Goal: Task Accomplishment & Management: Use online tool/utility

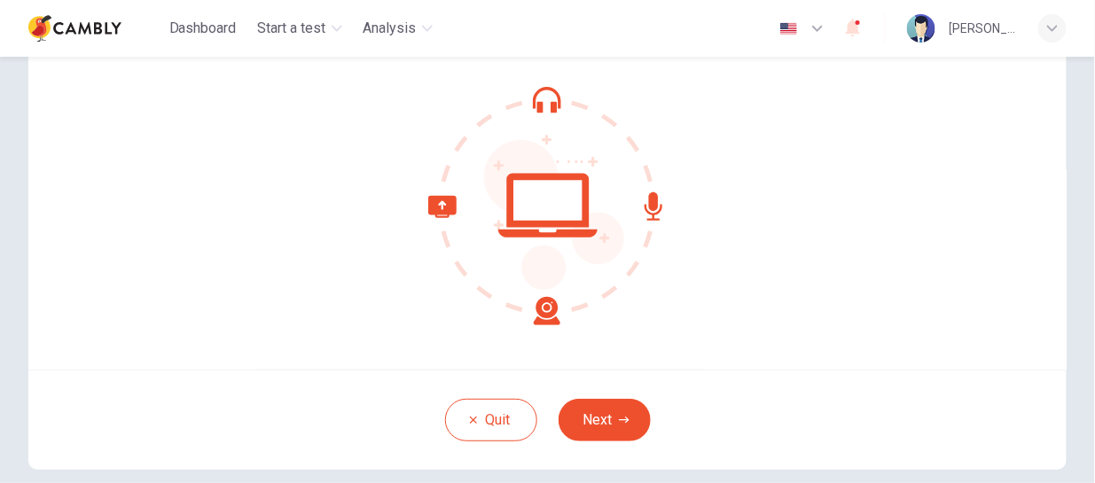
scroll to position [177, 0]
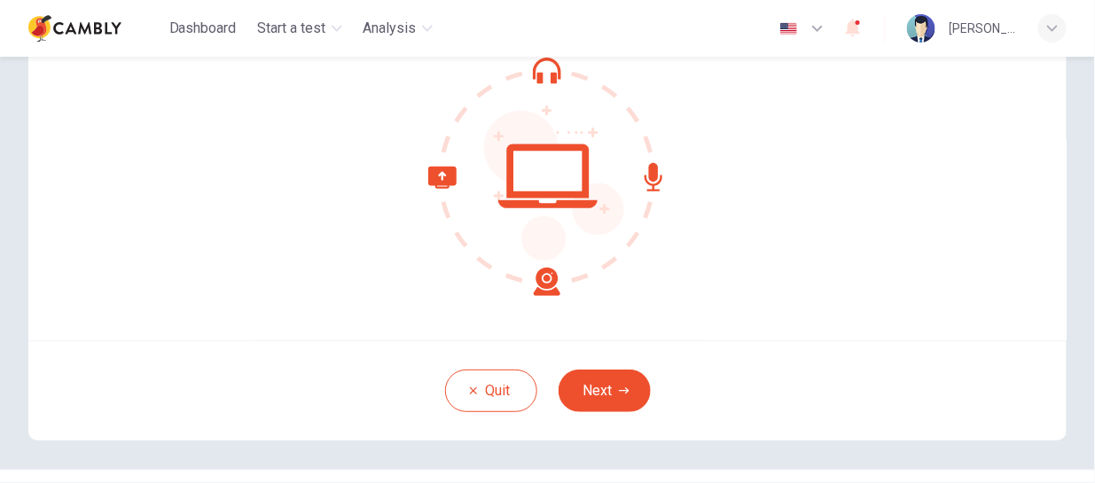
click at [706, 339] on div "Welcome to the Cambly CEFR Speaking Test. We need to confirm some requirements …" at bounding box center [547, 127] width 1038 height 425
click at [612, 405] on button "Next" at bounding box center [604, 391] width 92 height 43
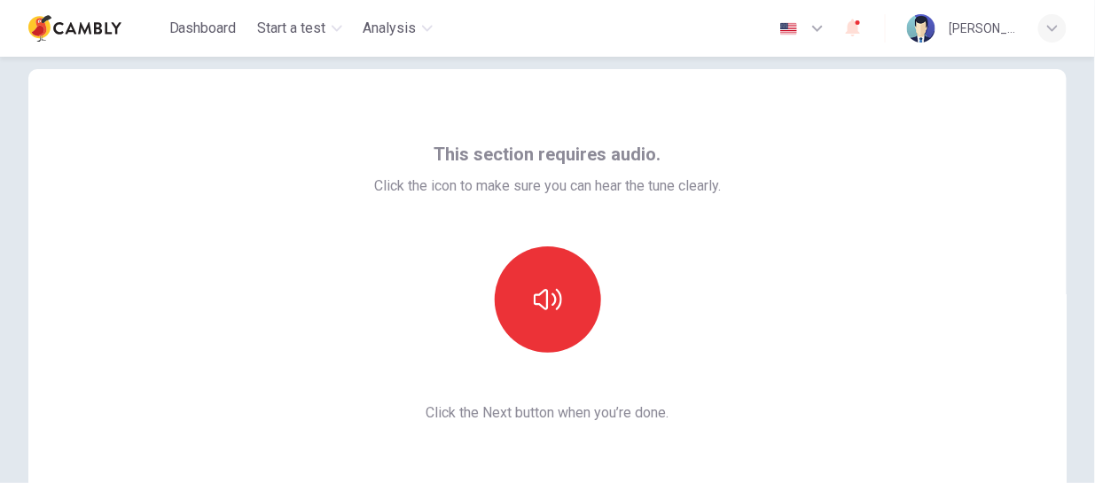
scroll to position [0, 0]
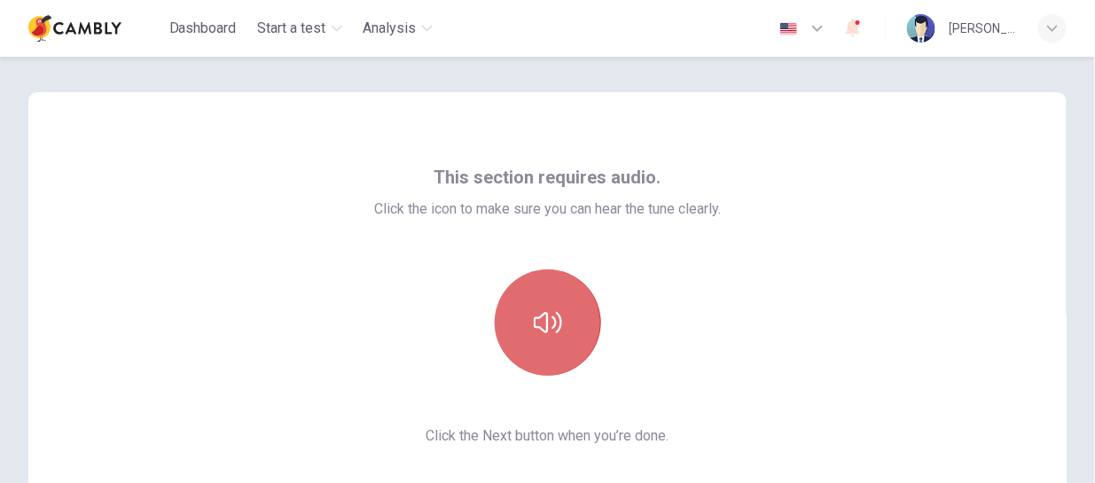
click at [540, 322] on icon "button" at bounding box center [548, 322] width 28 height 28
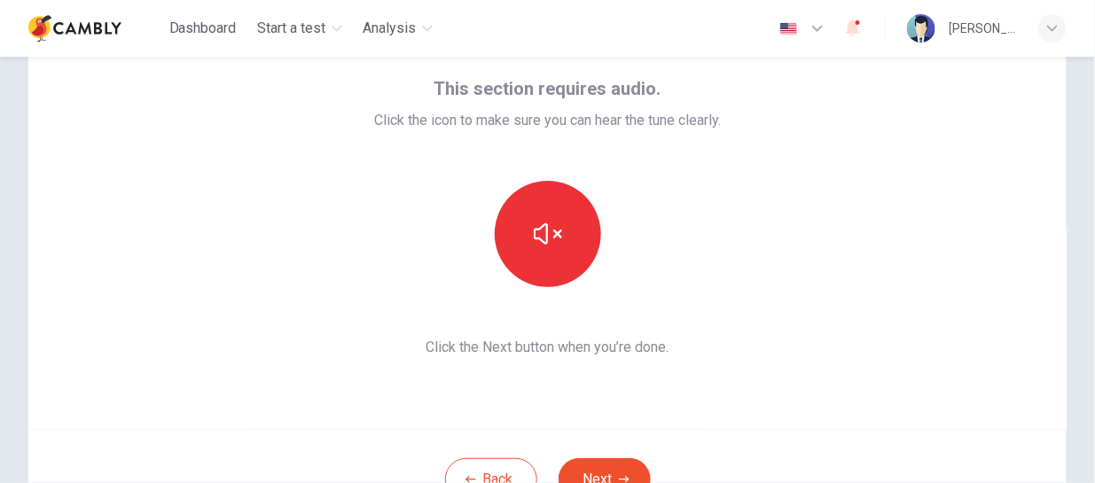
scroll to position [177, 0]
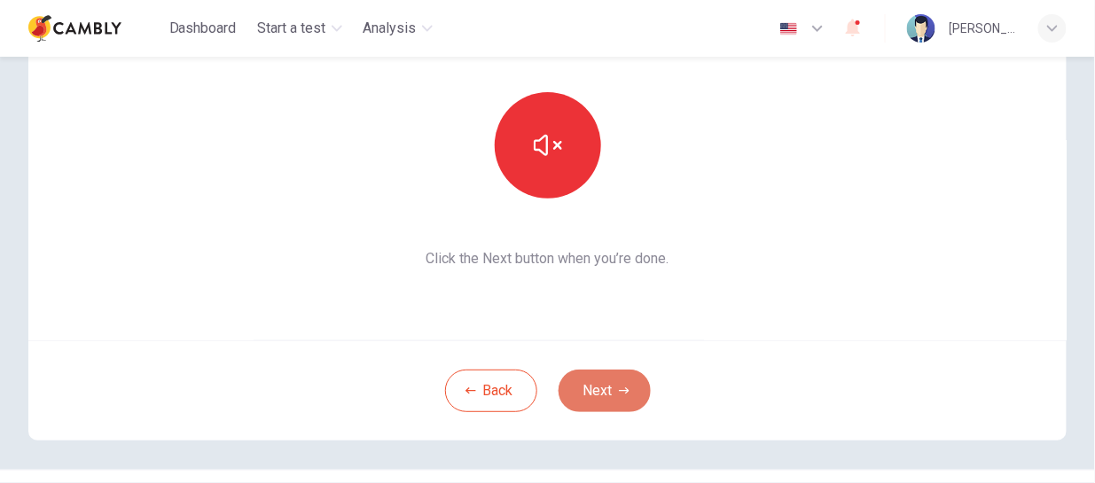
click at [634, 389] on button "Next" at bounding box center [604, 391] width 92 height 43
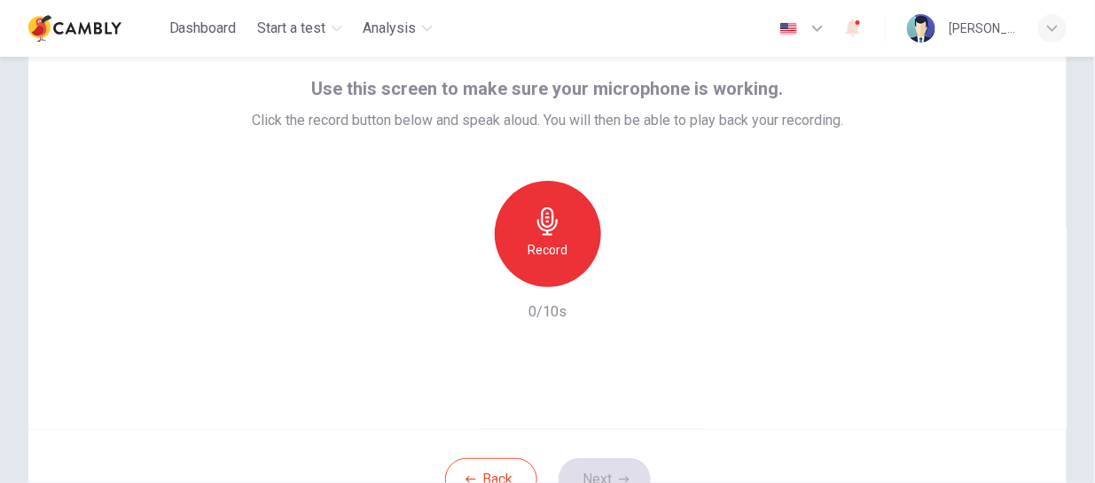
scroll to position [0, 0]
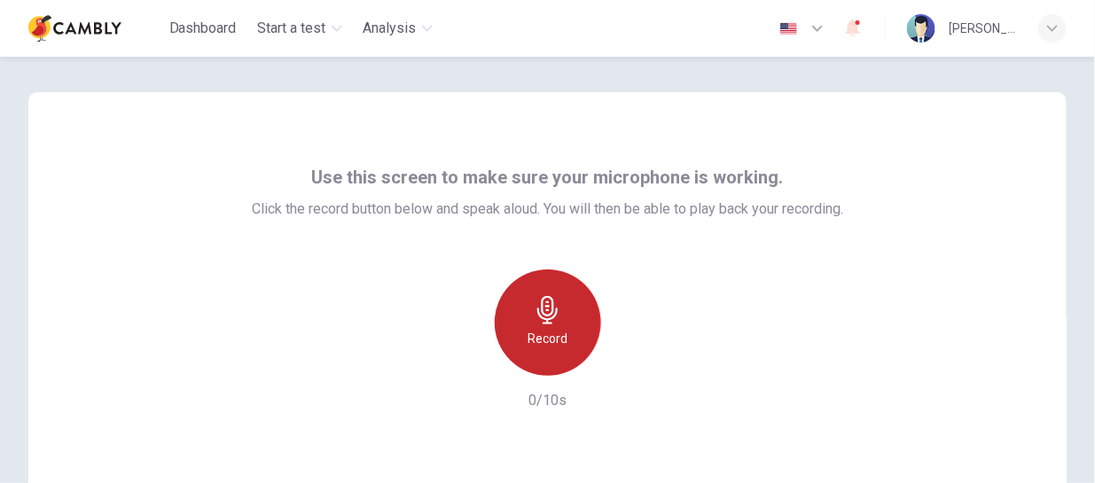
click at [546, 329] on h6 "Record" at bounding box center [547, 338] width 40 height 21
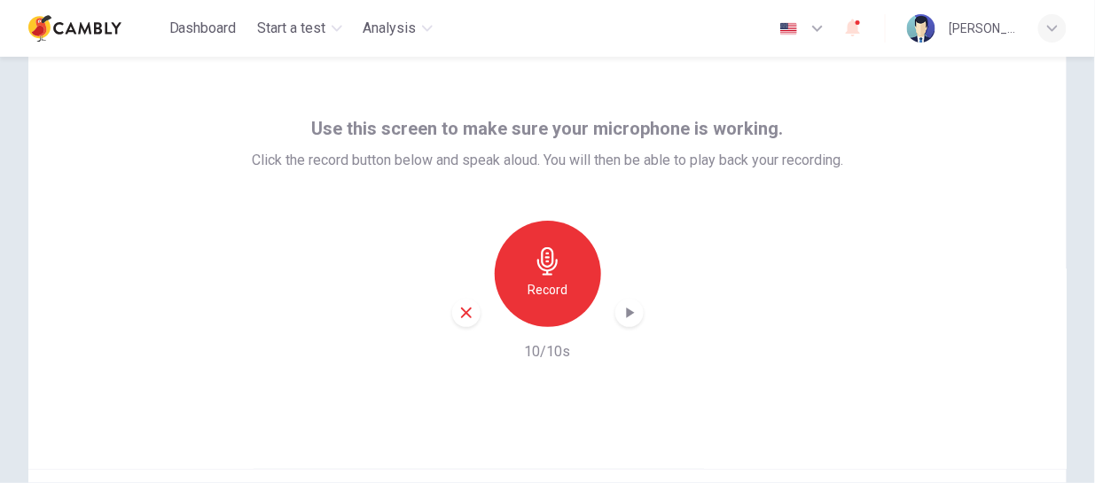
scroll to position [89, 0]
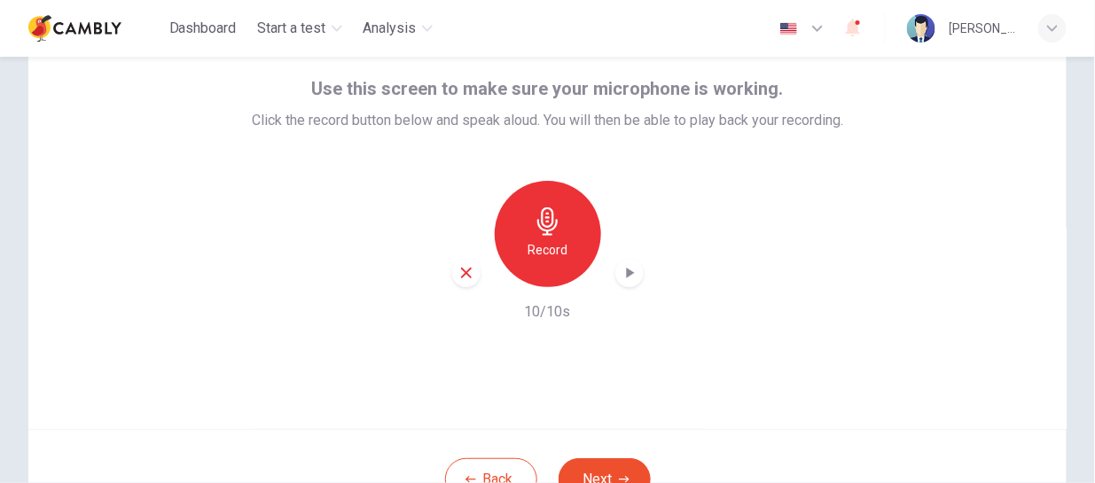
click at [626, 270] on icon "button" at bounding box center [630, 273] width 8 height 11
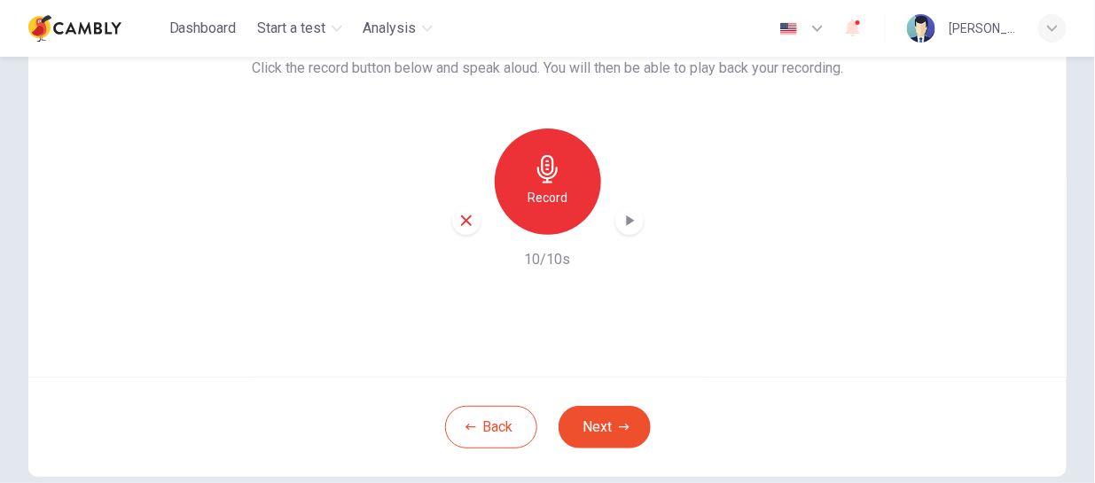
scroll to position [177, 0]
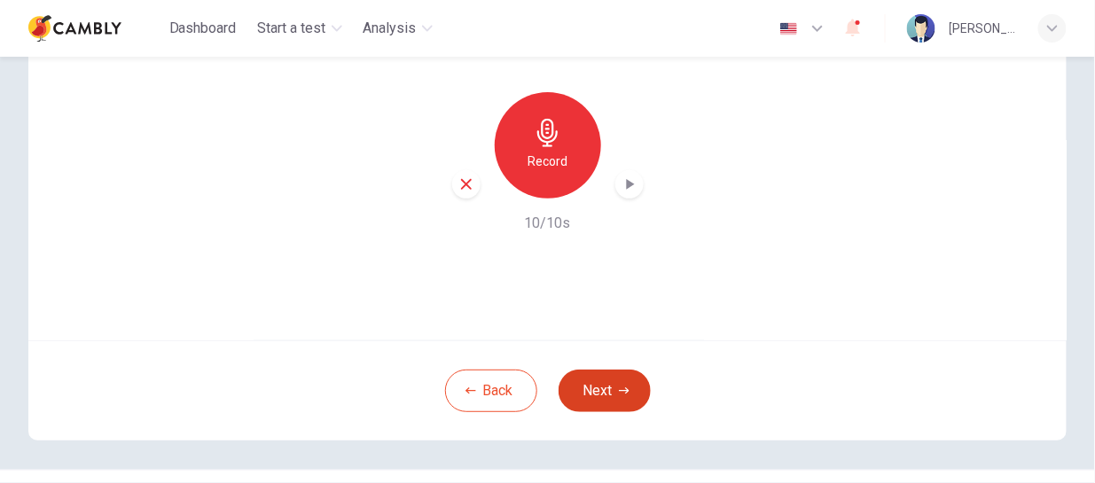
click at [619, 390] on icon "button" at bounding box center [624, 391] width 11 height 11
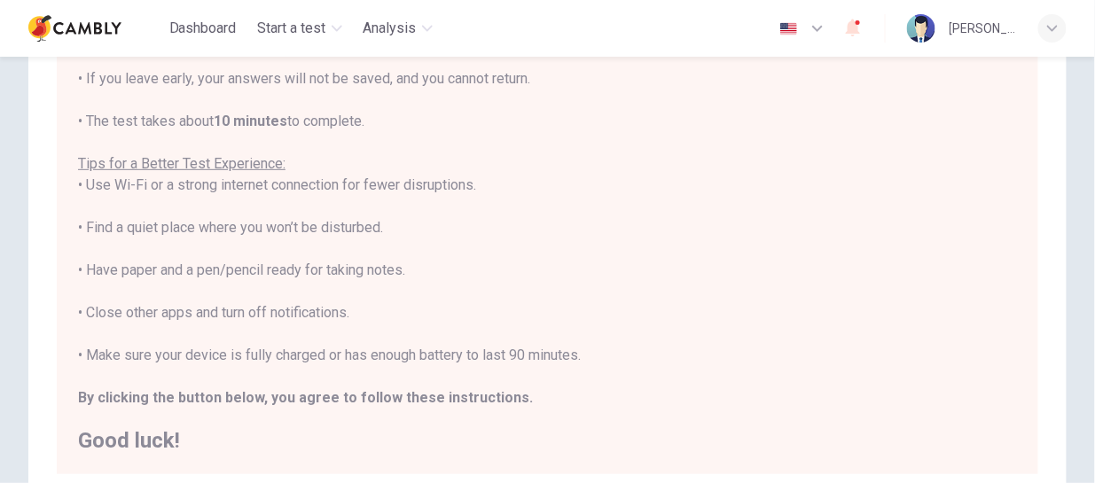
scroll to position [354, 0]
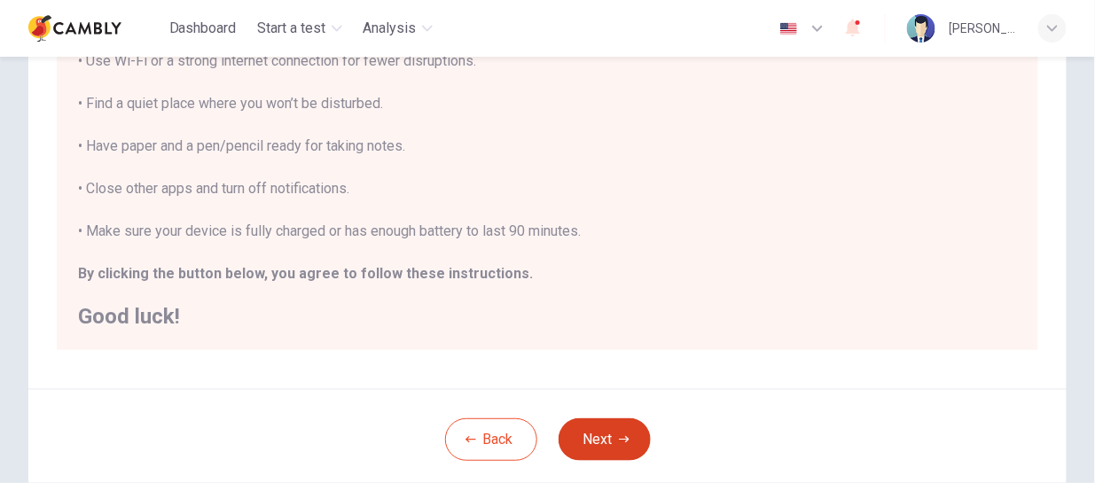
click at [612, 434] on button "Next" at bounding box center [604, 439] width 92 height 43
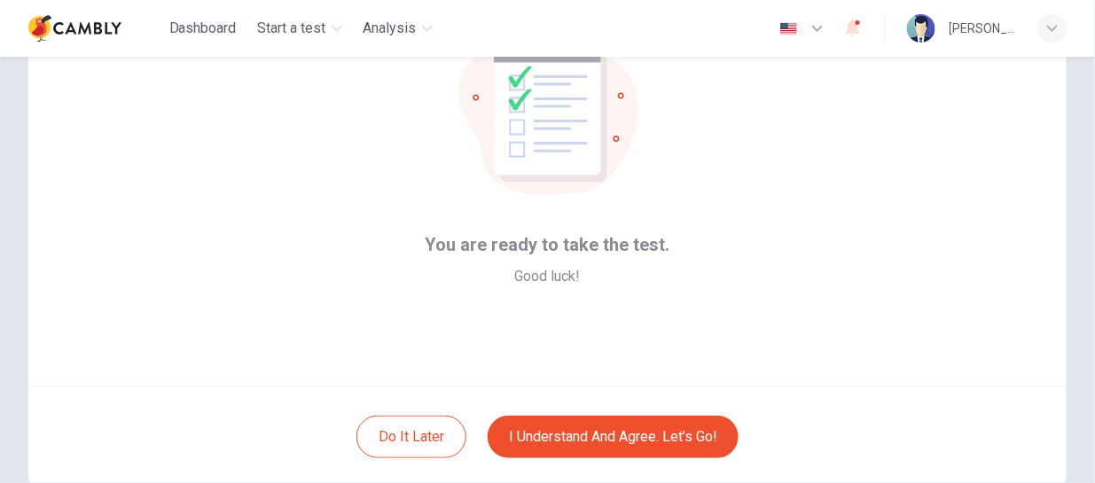
scroll to position [219, 0]
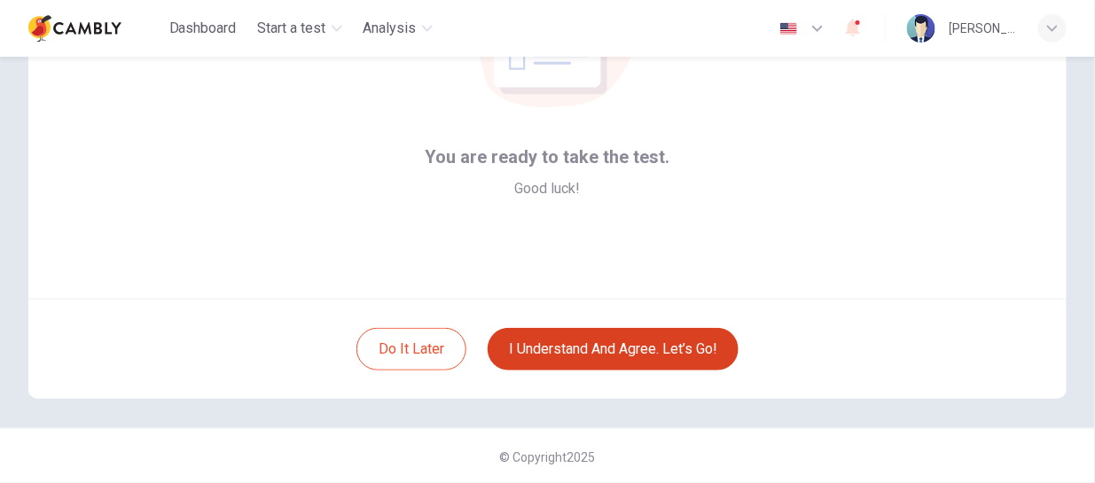
click at [681, 354] on button "I understand and agree. Let’s go!" at bounding box center [612, 349] width 251 height 43
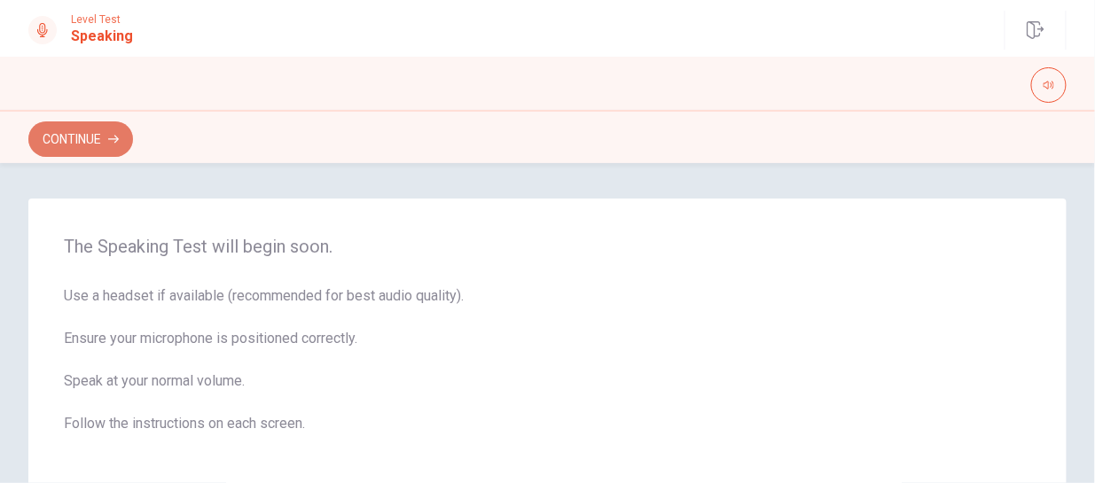
click at [62, 148] on button "Continue" at bounding box center [80, 138] width 105 height 35
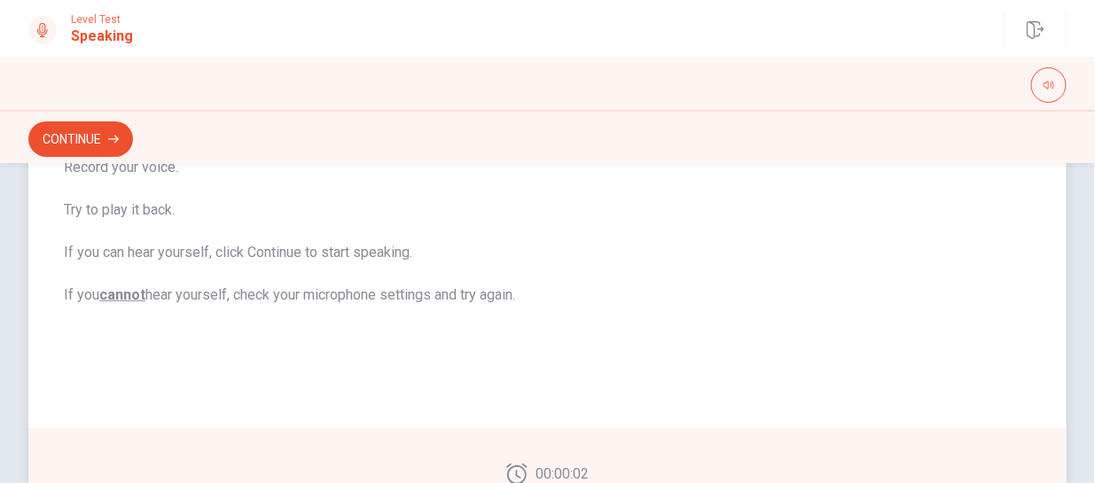
scroll to position [67, 0]
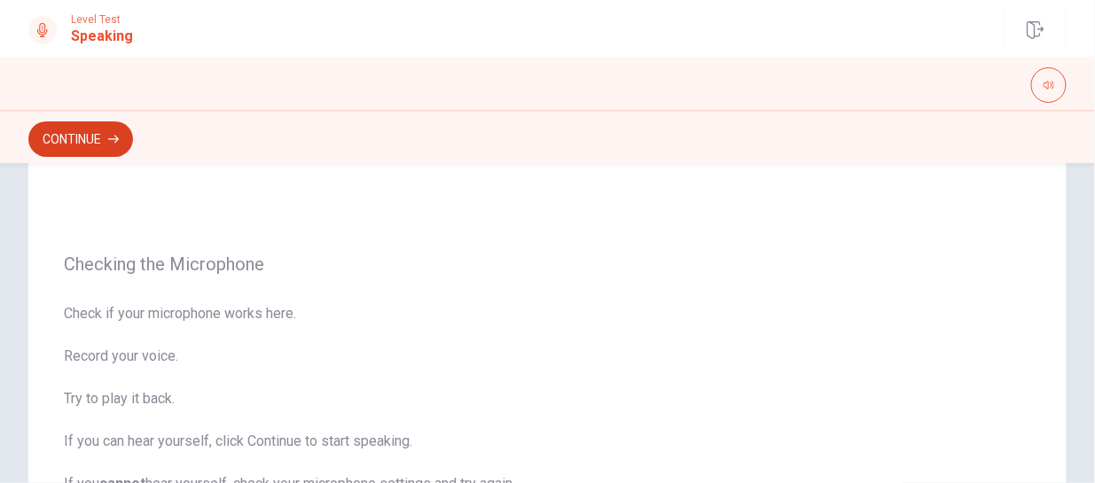
click at [89, 138] on button "Continue" at bounding box center [80, 138] width 105 height 35
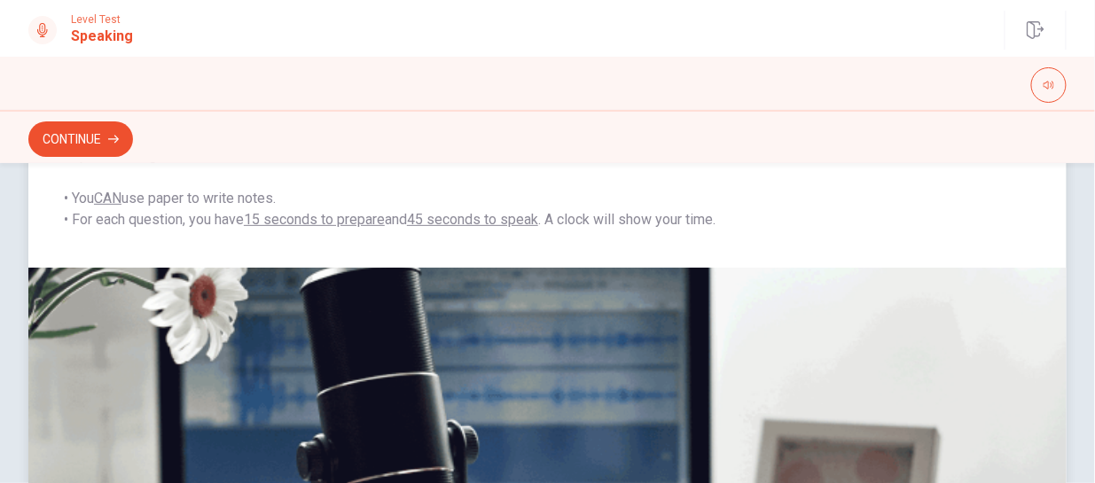
scroll to position [48, 0]
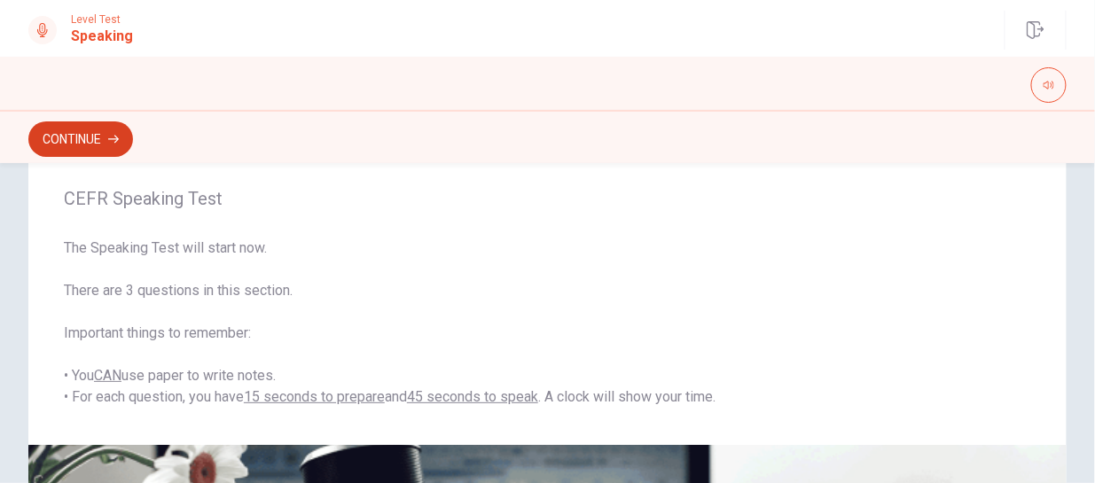
click at [121, 142] on button "Continue" at bounding box center [80, 138] width 105 height 35
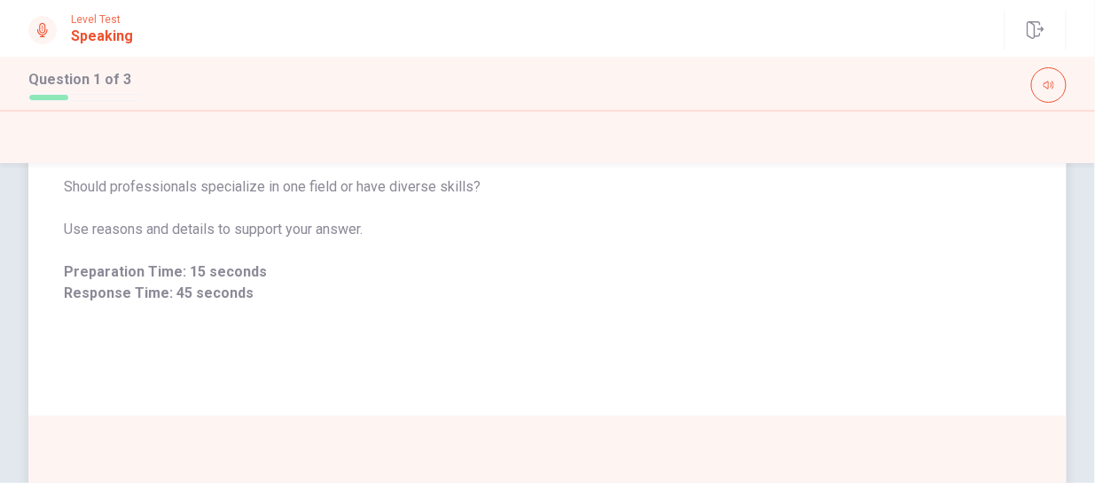
scroll to position [45, 0]
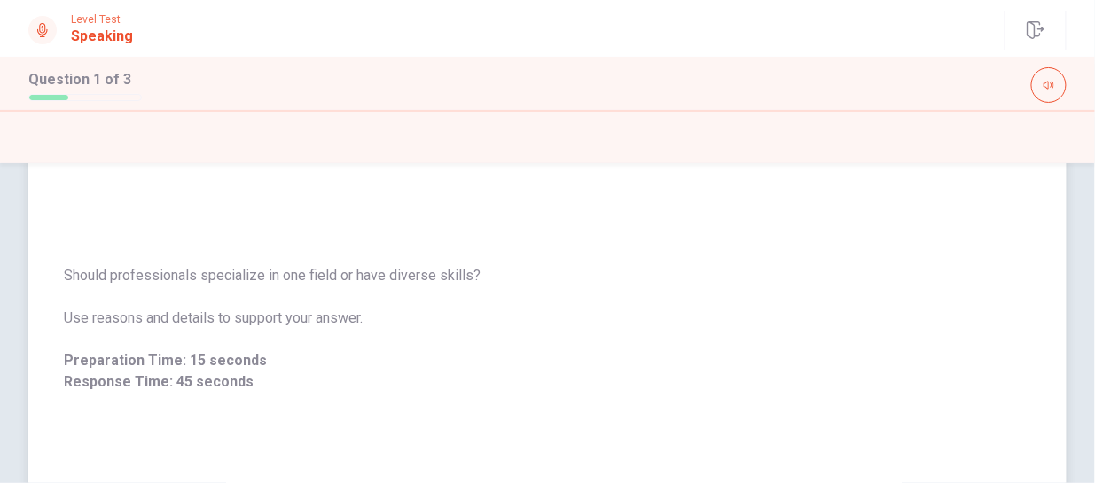
drag, startPoint x: 67, startPoint y: 276, endPoint x: 478, endPoint y: 277, distance: 410.3
click at [478, 277] on span "Should professionals specialize in one field or have diverse skills?" at bounding box center [547, 275] width 967 height 21
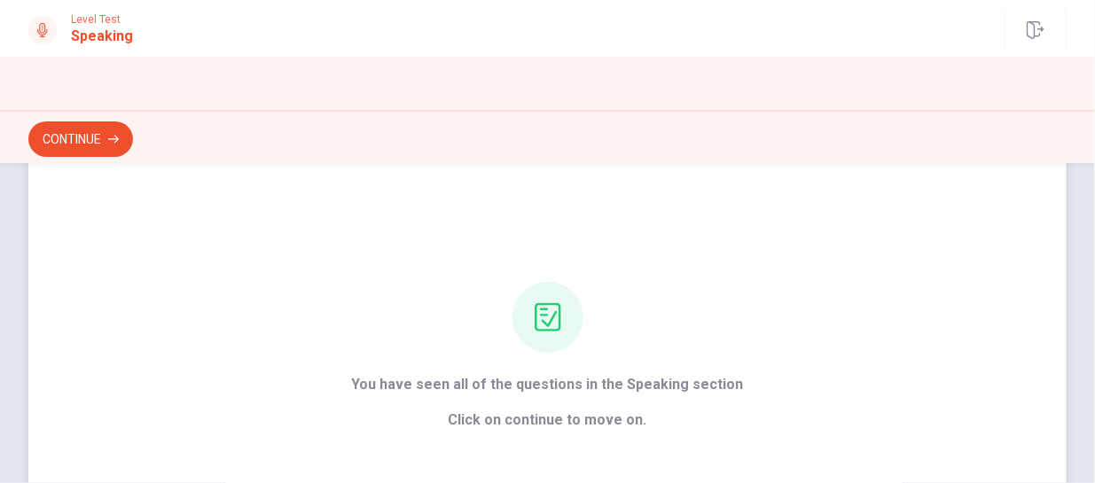
scroll to position [110, 0]
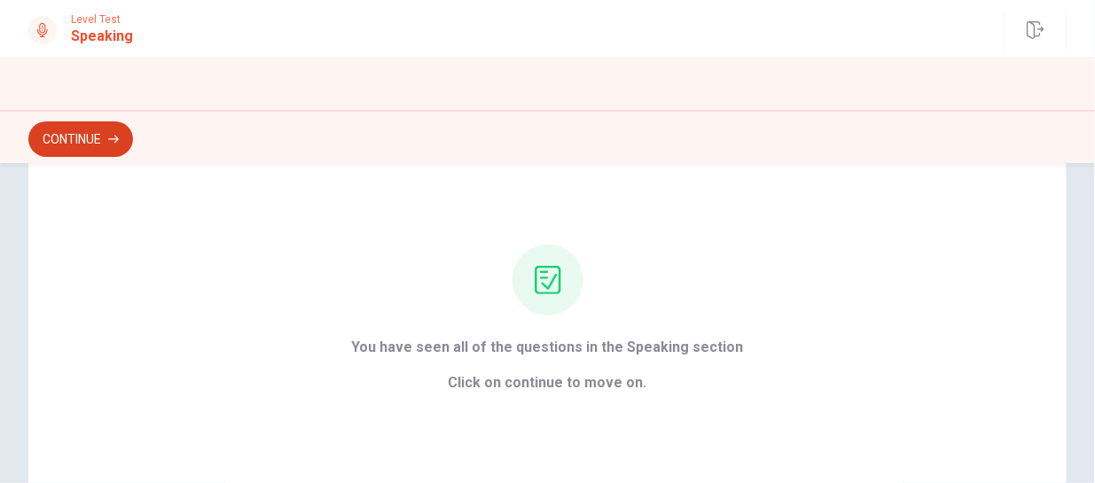
click at [84, 144] on button "Continue" at bounding box center [80, 138] width 105 height 35
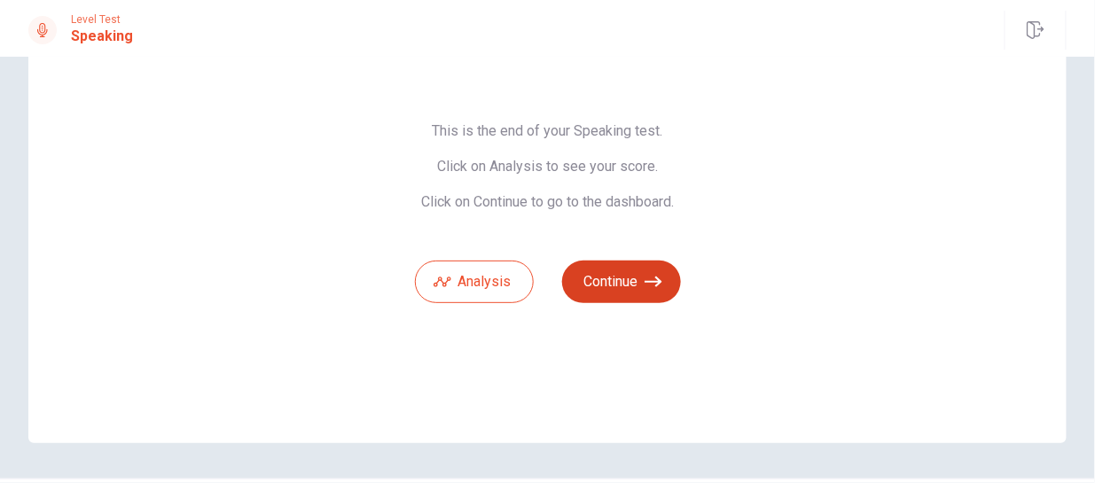
click at [630, 288] on button "Continue" at bounding box center [621, 282] width 119 height 43
